Goal: Information Seeking & Learning: Learn about a topic

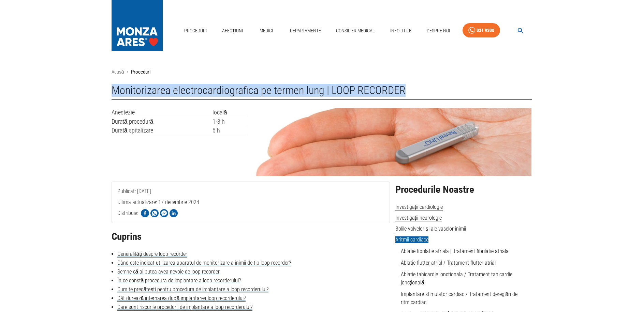
drag, startPoint x: 347, startPoint y: 93, endPoint x: 113, endPoint y: 100, distance: 234.0
drag, startPoint x: 111, startPoint y: 90, endPoint x: 421, endPoint y: 86, distance: 310.3
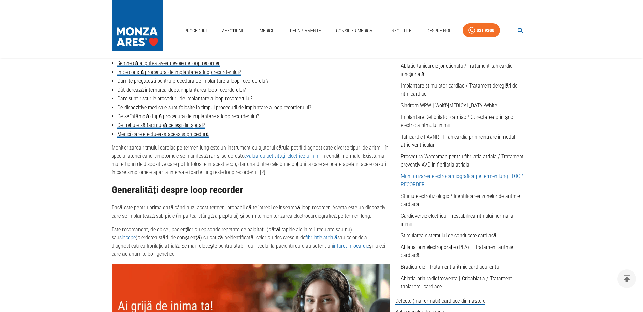
scroll to position [243, 0]
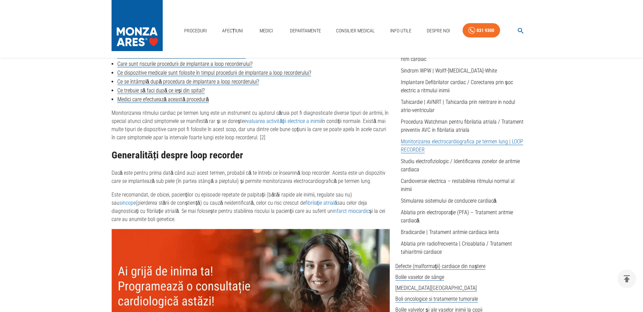
click at [245, 174] on p "Dacă este pentru prima dată când auzi acest termen, probabil că te întrebi ce î…" at bounding box center [250, 177] width 278 height 16
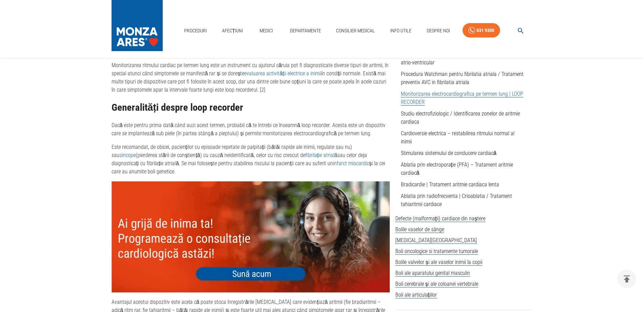
scroll to position [313, 0]
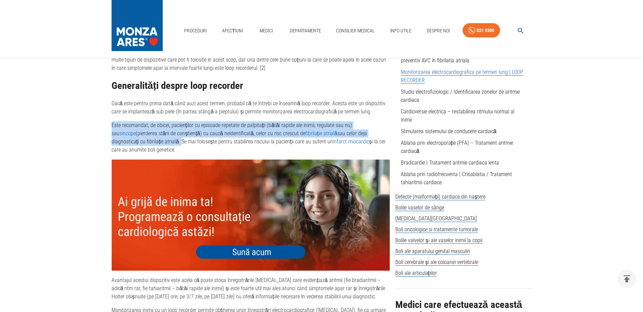
drag, startPoint x: 144, startPoint y: 143, endPoint x: 111, endPoint y: 129, distance: 35.1
click at [284, 145] on p "Este recomandat, de obicei, pacienților cu episoade repetate de palpitații (băt…" at bounding box center [250, 137] width 278 height 33
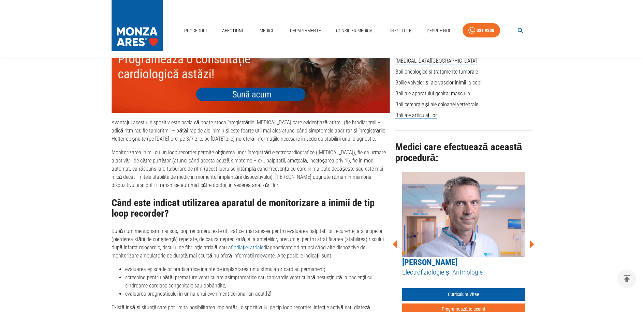
scroll to position [487, 0]
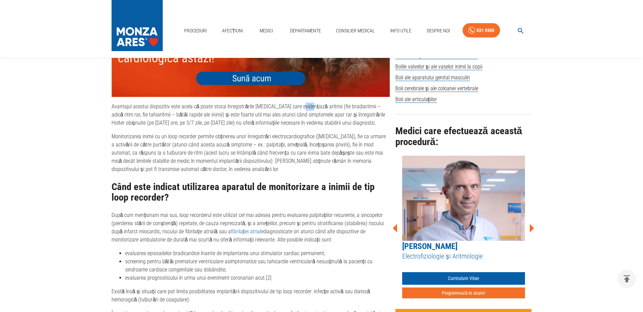
drag, startPoint x: 301, startPoint y: 107, endPoint x: 307, endPoint y: 104, distance: 6.9
click at [307, 104] on div "Generalități despre loop recorder Dacă este pentru prima dată când auzi acest t…" at bounding box center [250, 40] width 278 height 267
click at [209, 114] on p "Avantajul acestui dispozitiv este acela că poate stoca înregistrările [MEDICAL_…" at bounding box center [250, 115] width 278 height 25
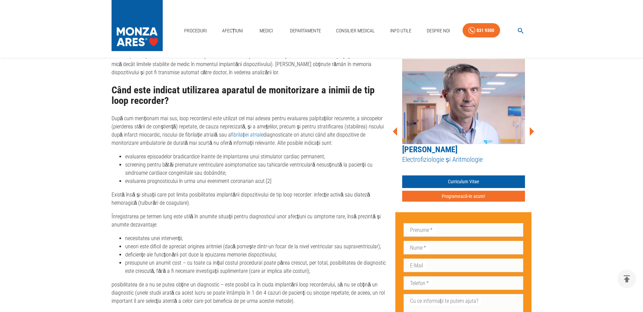
scroll to position [591, 0]
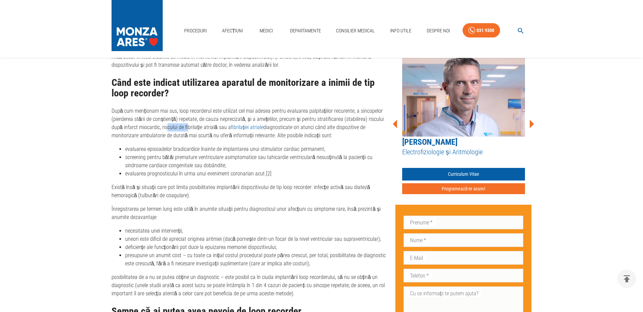
drag, startPoint x: 166, startPoint y: 130, endPoint x: 196, endPoint y: 130, distance: 29.7
click at [195, 130] on p "După cum menționam mai sus, loop recorderul este utilizat cel mai adesea pentru…" at bounding box center [250, 123] width 278 height 33
click at [219, 129] on p "După cum menționam mai sus, loop recorderul este utilizat cel mai adesea pentru…" at bounding box center [250, 123] width 278 height 33
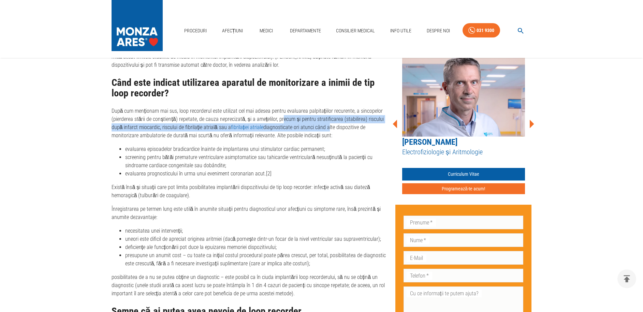
drag, startPoint x: 305, startPoint y: 127, endPoint x: 341, endPoint y: 129, distance: 36.2
click at [335, 128] on p "După cum menționam mai sus, loop recorderul este utilizat cel mai adesea pentru…" at bounding box center [250, 123] width 278 height 33
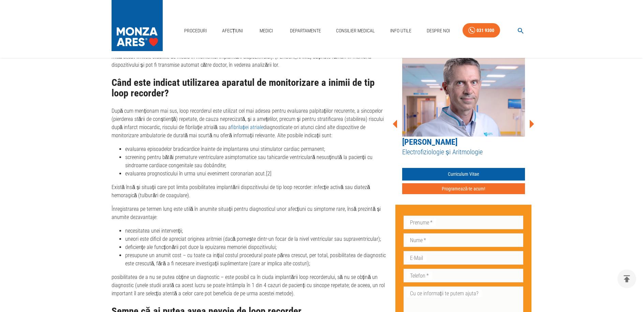
click at [203, 137] on p "După cum menționam mai sus, loop recorderul este utilizat cel mai adesea pentru…" at bounding box center [250, 123] width 278 height 33
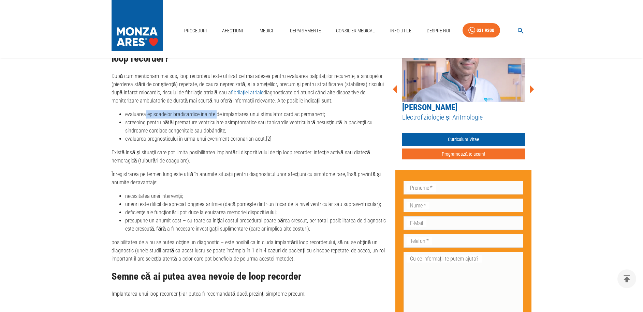
drag, startPoint x: 155, startPoint y: 118, endPoint x: 244, endPoint y: 120, distance: 88.3
click at [230, 119] on li "evaluarea episoadelor bradicardice înainte de implantarea unui stimulator cardi…" at bounding box center [257, 114] width 265 height 8
click at [280, 116] on li "evaluarea episoadelor bradicardice înainte de implantarea unui stimulator cardi…" at bounding box center [257, 114] width 265 height 8
drag, startPoint x: 138, startPoint y: 125, endPoint x: 199, endPoint y: 125, distance: 60.7
click at [185, 125] on li "screening pentru bătăi premature ventriculare asimptomatice sau tahicardie vent…" at bounding box center [257, 127] width 265 height 16
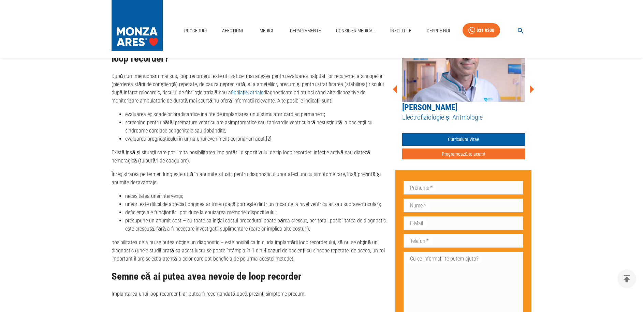
click at [217, 125] on li "screening pentru bătăi premature ventriculare asimptomatice sau tahicardie vent…" at bounding box center [257, 127] width 265 height 16
drag, startPoint x: 233, startPoint y: 135, endPoint x: 123, endPoint y: 123, distance: 110.8
click at [125, 123] on li "screening pentru bătăi premature ventriculare asimptomatice sau tahicardie vent…" at bounding box center [257, 127] width 265 height 16
drag, startPoint x: 169, startPoint y: 141, endPoint x: 174, endPoint y: 141, distance: 4.8
click at [169, 141] on li "evaluarea prognosticului în urma unui eveniment coronarian acut.[2]" at bounding box center [257, 139] width 265 height 8
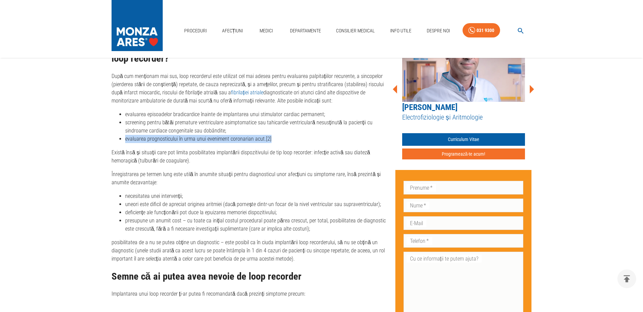
drag, startPoint x: 284, startPoint y: 141, endPoint x: 126, endPoint y: 140, distance: 158.2
click at [126, 140] on li "evaluarea prognosticului în urma unui eveniment coronarian acut.[2]" at bounding box center [257, 139] width 265 height 8
click at [219, 153] on p "Există însă și situații care pot limita posibilitatea implantării dispozitivulu…" at bounding box center [250, 157] width 278 height 16
drag, startPoint x: 311, startPoint y: 153, endPoint x: 321, endPoint y: 157, distance: 11.3
click at [326, 153] on p "Există însă și situații care pot limita posibilitatea implantării dispozitivulu…" at bounding box center [250, 157] width 278 height 16
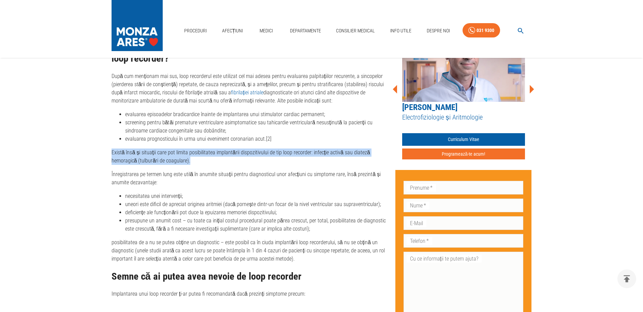
drag, startPoint x: 199, startPoint y: 163, endPoint x: 106, endPoint y: 151, distance: 93.5
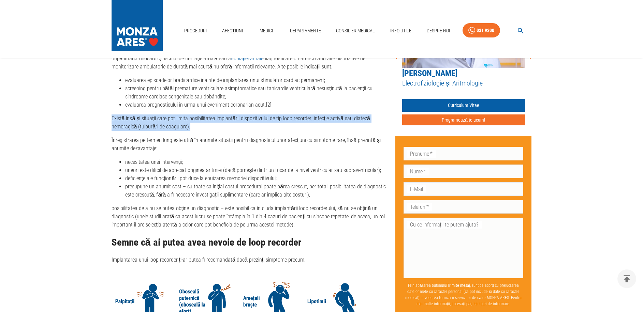
scroll to position [661, 0]
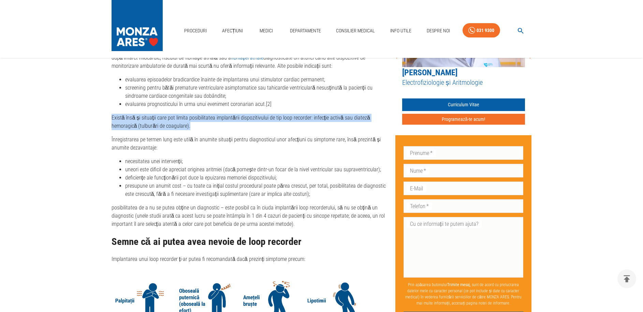
drag, startPoint x: 188, startPoint y: 164, endPoint x: 151, endPoint y: 160, distance: 37.1
click at [140, 160] on li "necesitatea unei intervenții;" at bounding box center [257, 162] width 265 height 8
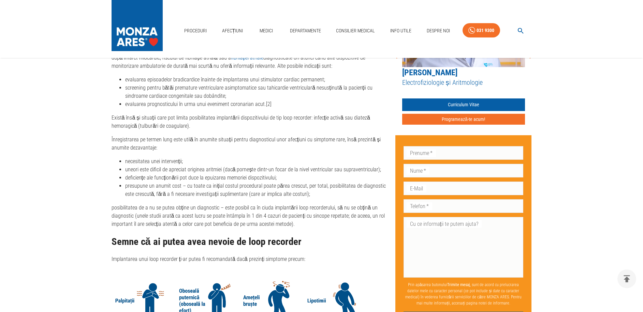
click at [239, 161] on li "necesitatea unei intervenții;" at bounding box center [257, 162] width 265 height 8
drag, startPoint x: 124, startPoint y: 174, endPoint x: 243, endPoint y: 170, distance: 119.4
click at [235, 170] on li "uneori este dificil de apreciat originea aritmiei (dacă pornește dintr-un focar…" at bounding box center [257, 170] width 265 height 8
drag, startPoint x: 377, startPoint y: 173, endPoint x: 207, endPoint y: 168, distance: 170.5
click at [212, 168] on ul "necesitatea unei intervenții; uneori este dificil de apreciat originea aritmiei…" at bounding box center [250, 178] width 278 height 41
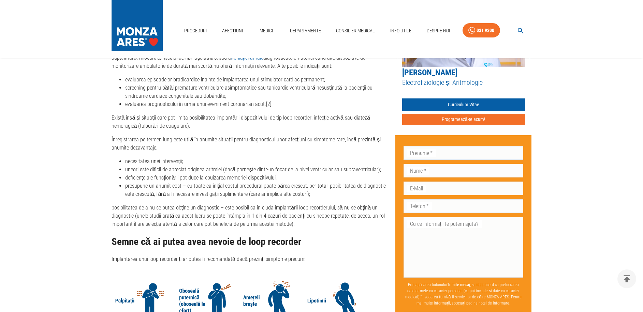
click at [182, 178] on li "deficiențe ale funcționării pot duce la epuizarea memoriei dispozitivului;" at bounding box center [257, 178] width 265 height 8
drag, startPoint x: 282, startPoint y: 182, endPoint x: 117, endPoint y: 172, distance: 164.6
click at [117, 172] on ul "necesitatea unei intervenții; uneori este dificil de apreciat originea aritmiei…" at bounding box center [250, 178] width 278 height 41
click at [153, 190] on li "presupune un anumit cost – cu toate ca inițial costul procedural poate părea cr…" at bounding box center [257, 190] width 265 height 16
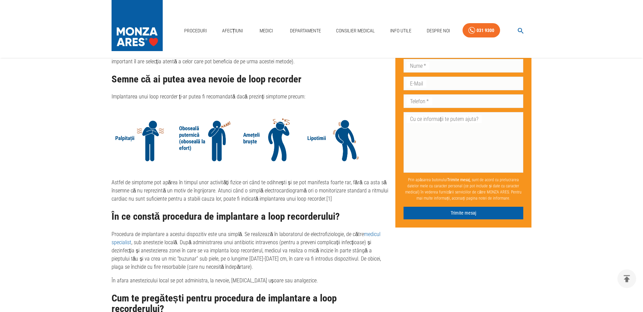
scroll to position [835, 0]
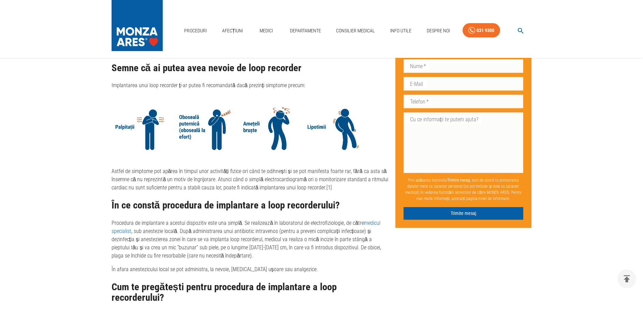
click at [310, 175] on p "Astfel de simptome pot apărea în timpul unor activități fizice ori când te odih…" at bounding box center [250, 179] width 278 height 25
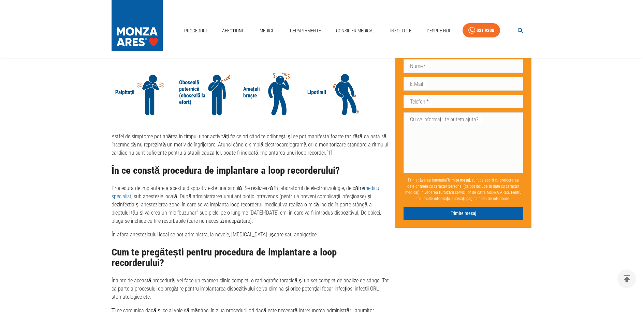
scroll to position [939, 0]
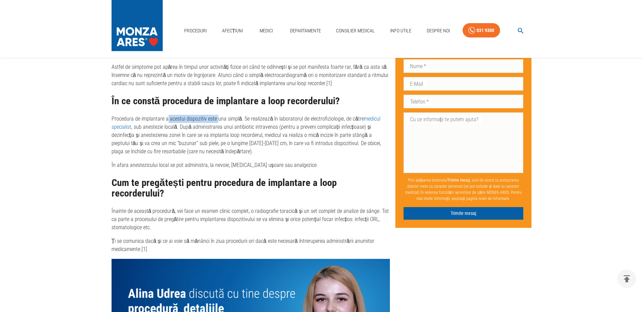
drag, startPoint x: 166, startPoint y: 125, endPoint x: 226, endPoint y: 122, distance: 59.7
click at [224, 122] on p "Procedura de implantare a acestui dispozitiv este una simplă. Se realizează în …" at bounding box center [250, 135] width 278 height 41
click at [271, 122] on p "Procedura de implantare a acestui dispozitiv este una simplă. Se realizează în …" at bounding box center [250, 135] width 278 height 41
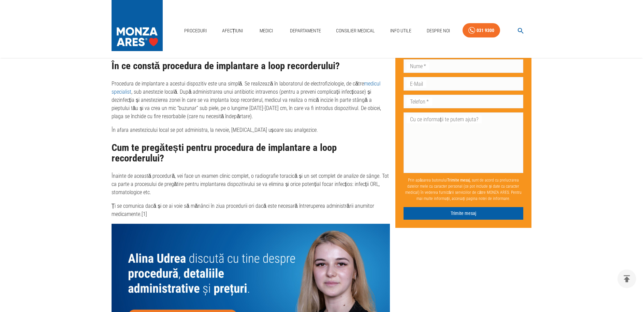
scroll to position [1008, 0]
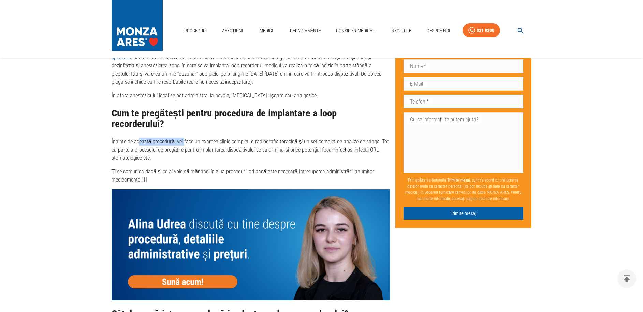
drag, startPoint x: 183, startPoint y: 144, endPoint x: 215, endPoint y: 141, distance: 32.5
click at [190, 144] on p "Înainte de această procedură, vei face un examen clinic complet, o radiografie …" at bounding box center [250, 150] width 278 height 25
click at [248, 142] on p "Înainte de această procedură, vei face un examen clinic complet, o radiografie …" at bounding box center [250, 150] width 278 height 25
drag, startPoint x: 249, startPoint y: 144, endPoint x: 290, endPoint y: 139, distance: 41.5
click at [289, 139] on div "Cum te pregătești pentru procedura de implantare a loop recorderului? Înainte d…" at bounding box center [250, 204] width 278 height 193
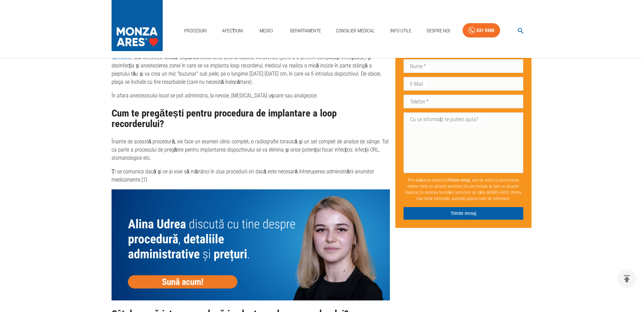
click at [314, 141] on p "Înainte de această procedură, vei face un examen clinic complet, o radiografie …" at bounding box center [250, 150] width 278 height 25
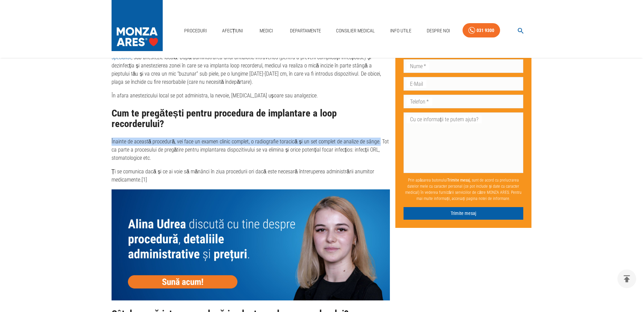
drag, startPoint x: 375, startPoint y: 144, endPoint x: 93, endPoint y: 146, distance: 281.6
click at [93, 146] on main "Acasă › Proceduri Monitorizarea electrocardiografica pe termen lung | LOOP RECO…" at bounding box center [321, 142] width 643 height 2164
drag, startPoint x: 156, startPoint y: 164, endPoint x: 108, endPoint y: 147, distance: 50.6
click at [108, 147] on div "Publicat: [DATE] Ultima actualizare: [DATE] Distribuie: Cuprins Generalități de…" at bounding box center [248, 192] width 284 height 2061
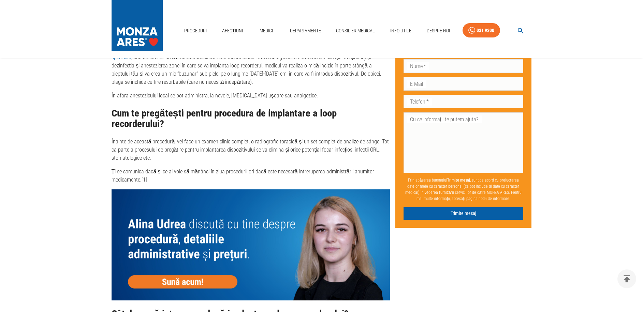
click at [258, 162] on p "Înainte de această procedură, vei face un examen clinic complet, o radiografie …" at bounding box center [250, 150] width 278 height 25
drag, startPoint x: 311, startPoint y: 154, endPoint x: 349, endPoint y: 151, distance: 38.6
click at [349, 151] on p "Înainte de această procedură, vei face un examen clinic complet, o radiografie …" at bounding box center [250, 150] width 278 height 25
click at [366, 152] on p "Înainte de această procedură, vei face un examen clinic complet, o radiografie …" at bounding box center [250, 150] width 278 height 25
drag, startPoint x: 112, startPoint y: 161, endPoint x: 198, endPoint y: 162, distance: 85.6
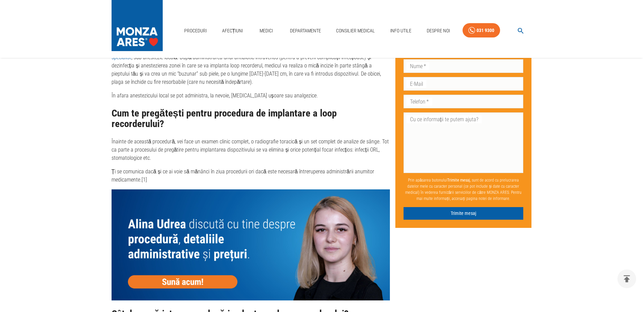
click at [196, 162] on p "Înainte de această procedură, vei face un examen clinic complet, o radiografie …" at bounding box center [250, 150] width 278 height 25
click at [198, 162] on p "Înainte de această procedură, vei face un examen clinic complet, o radiografie …" at bounding box center [250, 150] width 278 height 25
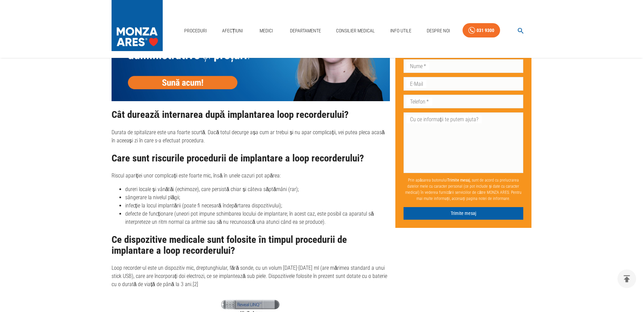
scroll to position [1252, 0]
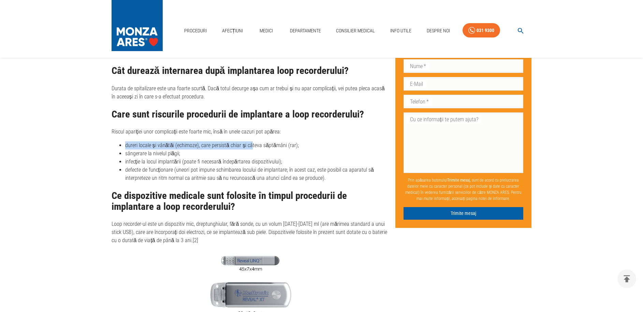
drag, startPoint x: 170, startPoint y: 147, endPoint x: 273, endPoint y: 149, distance: 103.3
click at [257, 147] on li "dureri locale și vânătăi (echimoze), care persistă chiar și câteva săptămâni (r…" at bounding box center [257, 145] width 265 height 8
click at [282, 150] on li "dureri locale și vânătăi (echimoze), care persistă chiar și câteva săptămâni (r…" at bounding box center [257, 145] width 265 height 8
drag, startPoint x: 129, startPoint y: 158, endPoint x: 189, endPoint y: 155, distance: 60.4
click at [188, 155] on li "sângerare la nivelul plăgii;" at bounding box center [257, 154] width 265 height 8
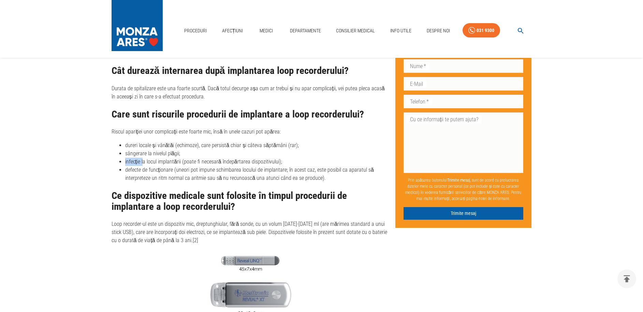
drag, startPoint x: 144, startPoint y: 163, endPoint x: 244, endPoint y: 162, distance: 100.2
click at [228, 162] on li "infecție la locul implantării (poate fi necesară îndepărtarea dispozitivului);" at bounding box center [257, 162] width 265 height 8
click at [254, 163] on li "infecție la locul implantării (poate fi necesară îndepărtarea dispozitivului);" at bounding box center [257, 162] width 265 height 8
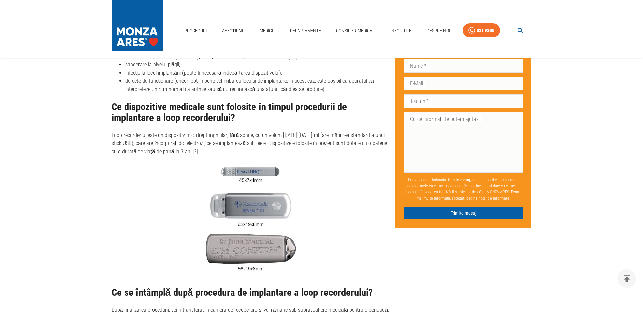
scroll to position [1356, 0]
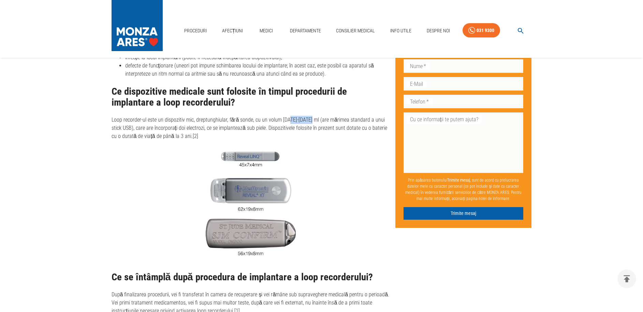
drag, startPoint x: 299, startPoint y: 121, endPoint x: 308, endPoint y: 119, distance: 9.4
click at [308, 119] on div "Ce dispozitive medicale sunt folosite în timpul procedurii de implantare a loop…" at bounding box center [250, 174] width 278 height 177
click at [351, 128] on p "Loop recorder-ul este un dispozitiv mic, dreptunghiular, fără sonde, cu un volu…" at bounding box center [250, 128] width 278 height 25
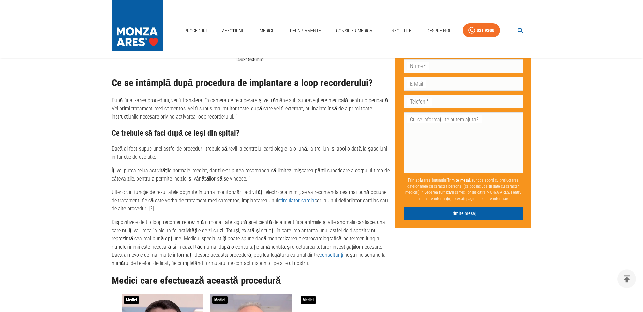
scroll to position [1565, 0]
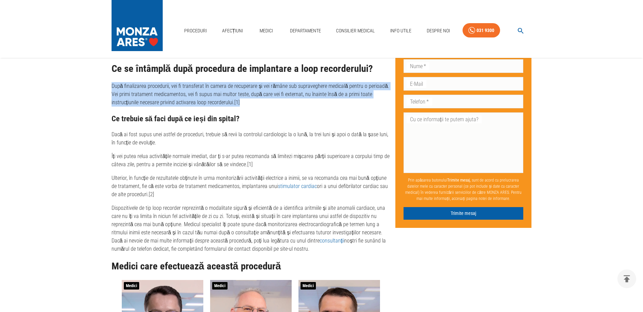
drag, startPoint x: 245, startPoint y: 108, endPoint x: 131, endPoint y: 123, distance: 115.6
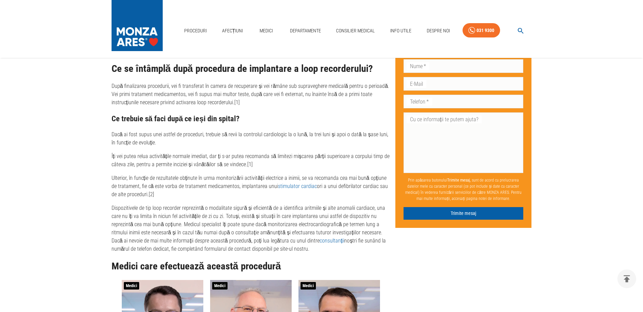
click at [168, 138] on p "Dacă ai fost supus unei astfel de proceduri, trebuie să revii la controlul card…" at bounding box center [250, 139] width 278 height 16
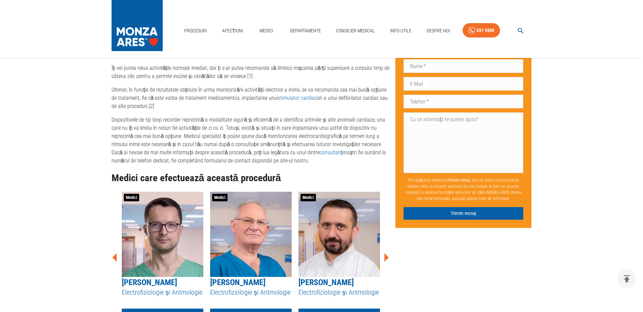
scroll to position [1634, 0]
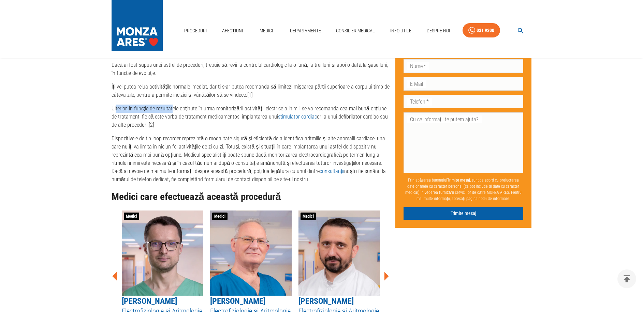
drag, startPoint x: 116, startPoint y: 114, endPoint x: 193, endPoint y: 110, distance: 77.5
click at [186, 110] on p "Ulterior, în funcție de rezultatele obținute în urma monitorizării activității …" at bounding box center [250, 117] width 278 height 25
click at [221, 111] on p "Ulterior, în funcție de rezultatele obținute în urma monitorizării activității …" at bounding box center [250, 117] width 278 height 25
drag, startPoint x: 171, startPoint y: 119, endPoint x: 231, endPoint y: 117, distance: 60.4
click at [227, 117] on p "Ulterior, în funcție de rezultatele obținute în urma monitorizării activității …" at bounding box center [250, 117] width 278 height 25
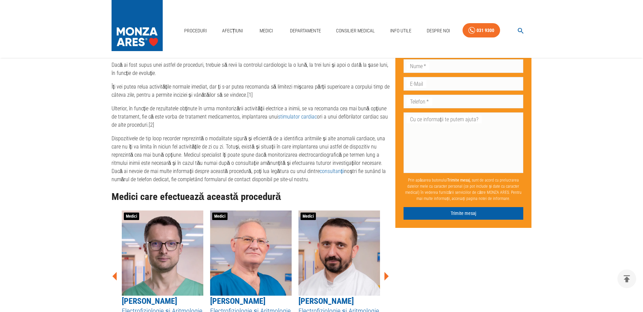
click at [251, 118] on p "Ulterior, în funcție de rezultatele obținute în urma monitorizării activității …" at bounding box center [250, 117] width 278 height 25
drag, startPoint x: 231, startPoint y: 120, endPoint x: 295, endPoint y: 116, distance: 64.5
click at [285, 117] on p "Ulterior, în funcție de rezultatele obținute în urma monitorizării activității …" at bounding box center [250, 117] width 278 height 25
click at [294, 129] on p "Ulterior, în funcție de rezultatele obținute în urma monitorizării activității …" at bounding box center [250, 117] width 278 height 25
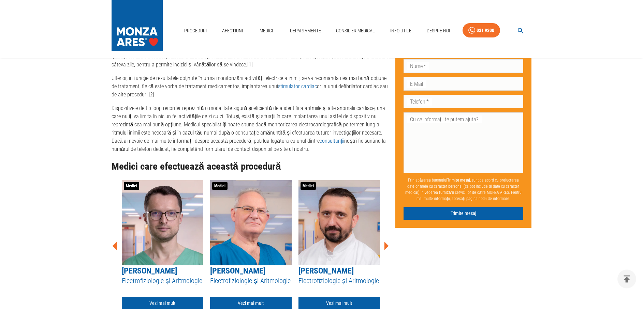
scroll to position [1669, 0]
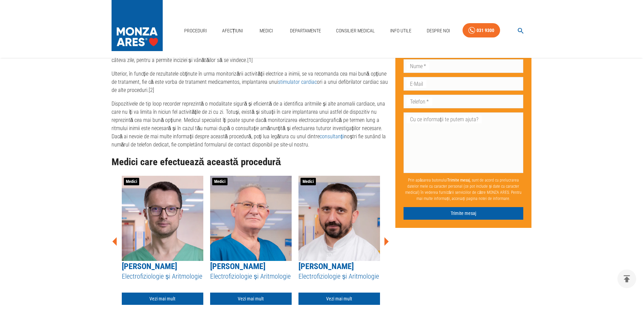
click at [173, 133] on p "Dispozitivele de tip loop recorder reprezintă o modalitate sigură și eficientă …" at bounding box center [250, 124] width 278 height 49
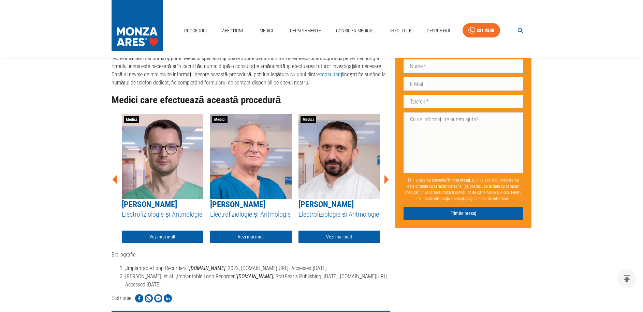
scroll to position [1739, 0]
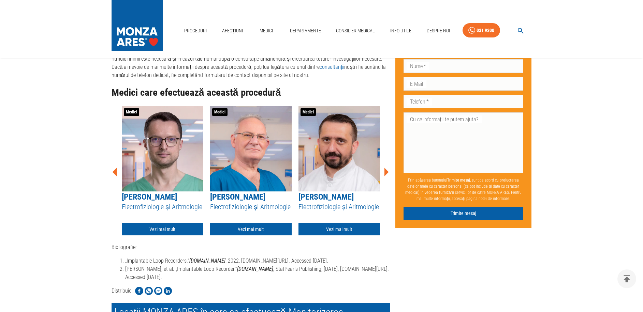
click at [387, 182] on icon at bounding box center [386, 172] width 20 height 20
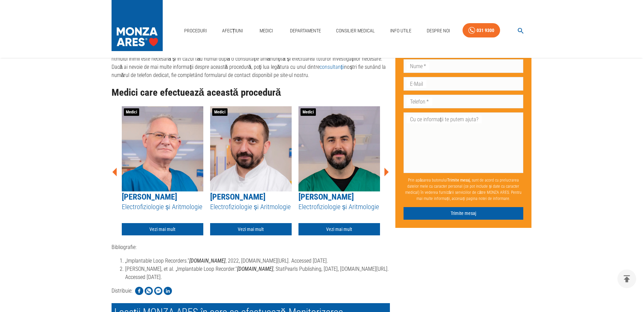
click at [387, 182] on icon at bounding box center [386, 172] width 20 height 20
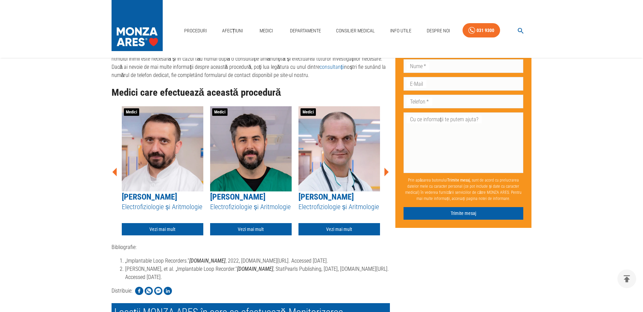
click at [387, 182] on icon at bounding box center [386, 172] width 20 height 20
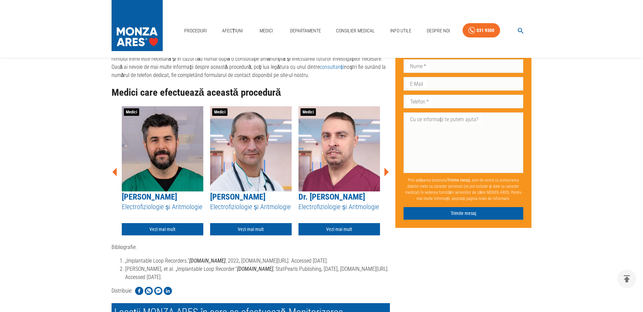
click at [387, 182] on icon at bounding box center [386, 172] width 20 height 20
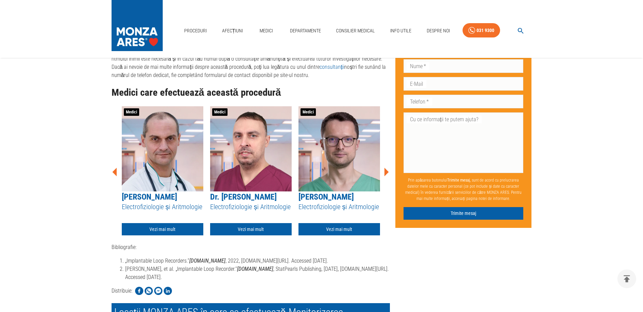
click at [387, 182] on icon at bounding box center [386, 172] width 20 height 20
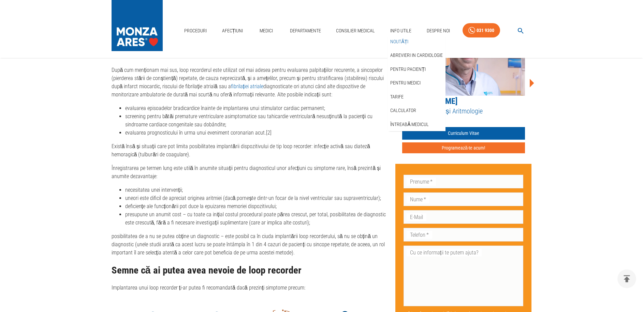
scroll to position [461, 0]
